Goal: Task Accomplishment & Management: Complete application form

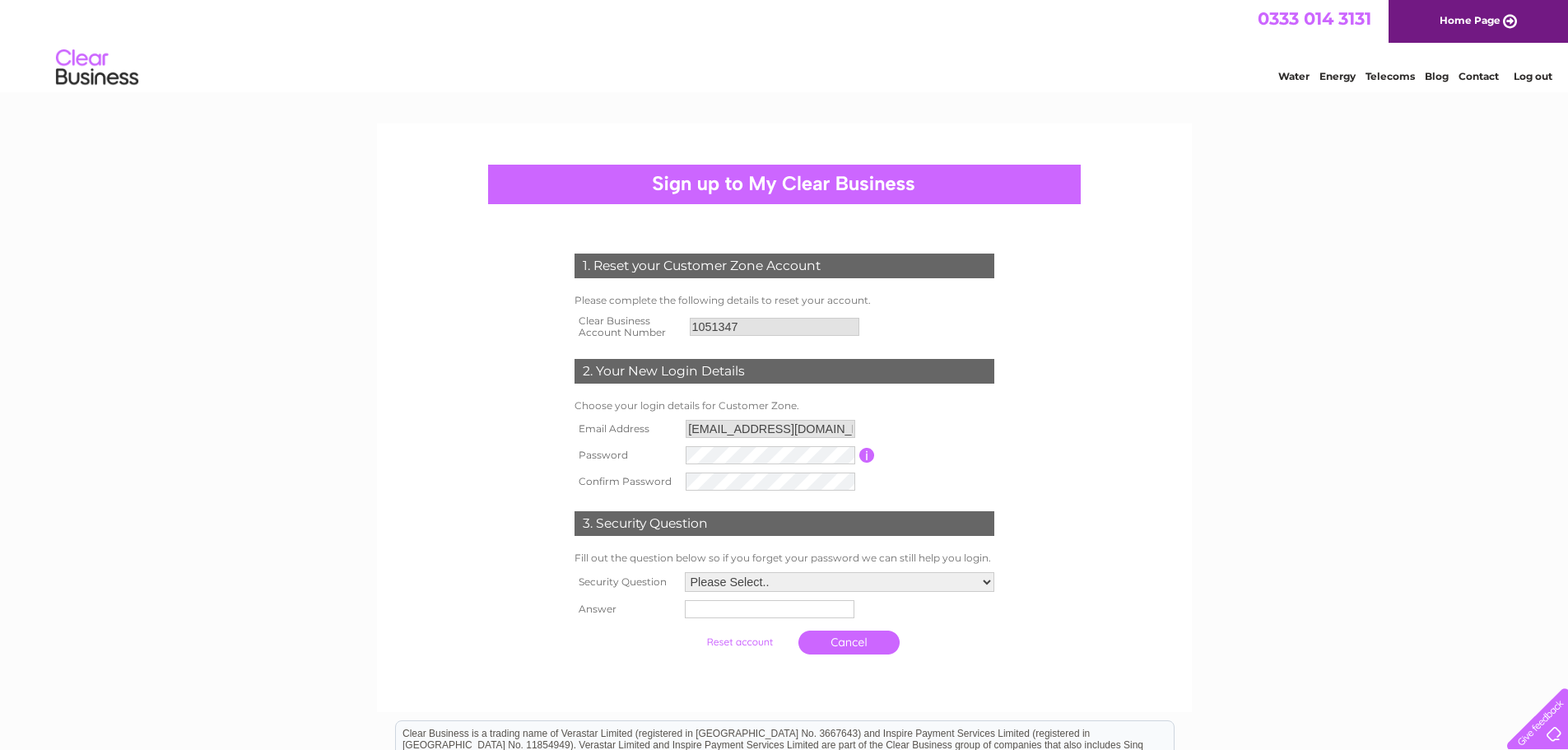
click at [753, 437] on input "admin@jandmautos.co.uk" at bounding box center [771, 429] width 170 height 18
click at [751, 421] on input "admin@jandmautos.co.uk" at bounding box center [771, 430] width 172 height 20
click at [747, 433] on input "admin@jandmautos.co.uk" at bounding box center [771, 430] width 172 height 20
click at [539, 538] on div "1. Reset your Customer Zone Account Please complete the following details to re…" at bounding box center [784, 450] width 496 height 426
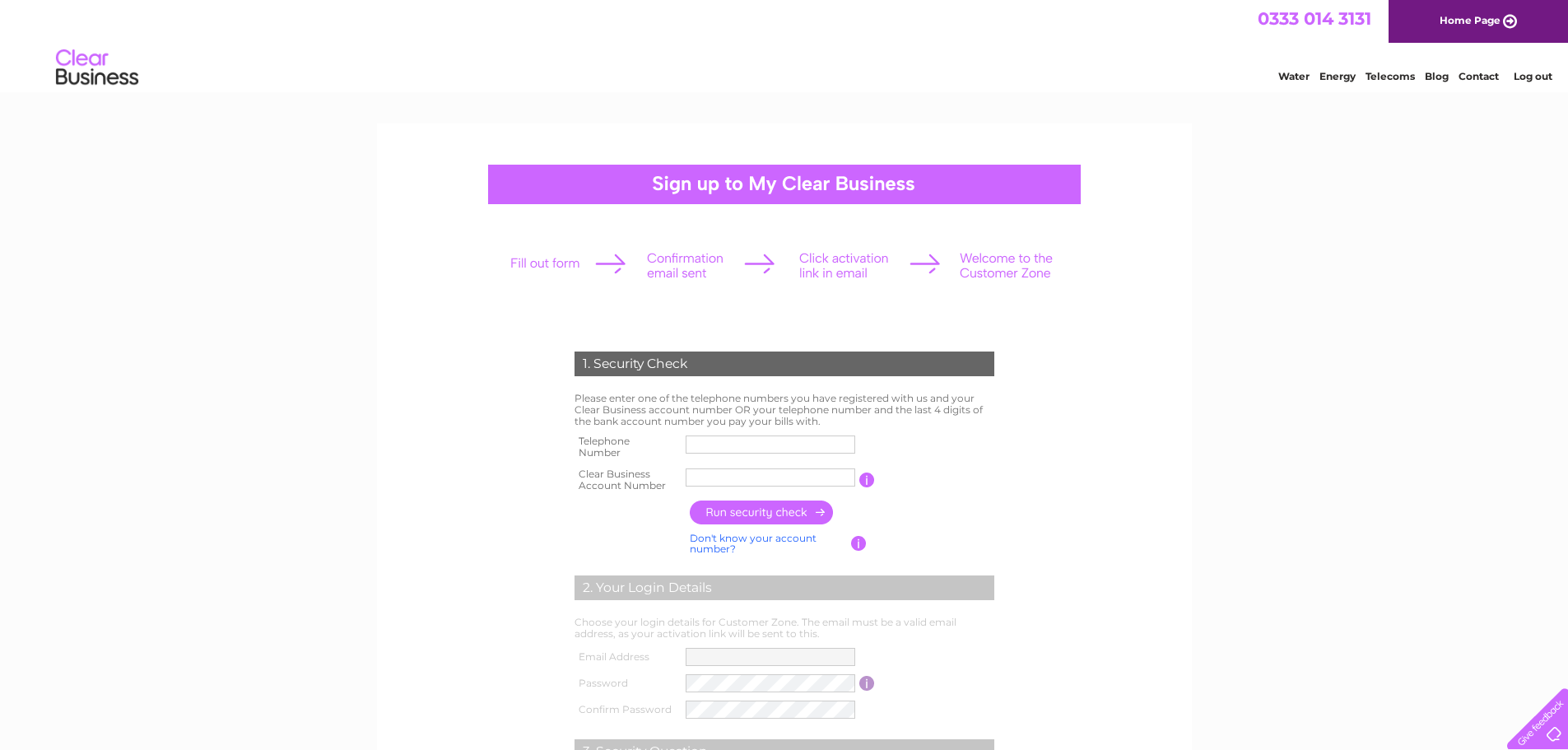
click at [29, 66] on div "Water Energy Telecoms Blog Contact Log out" at bounding box center [784, 70] width 1568 height 54
click at [69, 63] on img at bounding box center [97, 68] width 84 height 50
click at [1473, 72] on link "Contact" at bounding box center [1479, 76] width 40 height 13
